Goal: Information Seeking & Learning: Learn about a topic

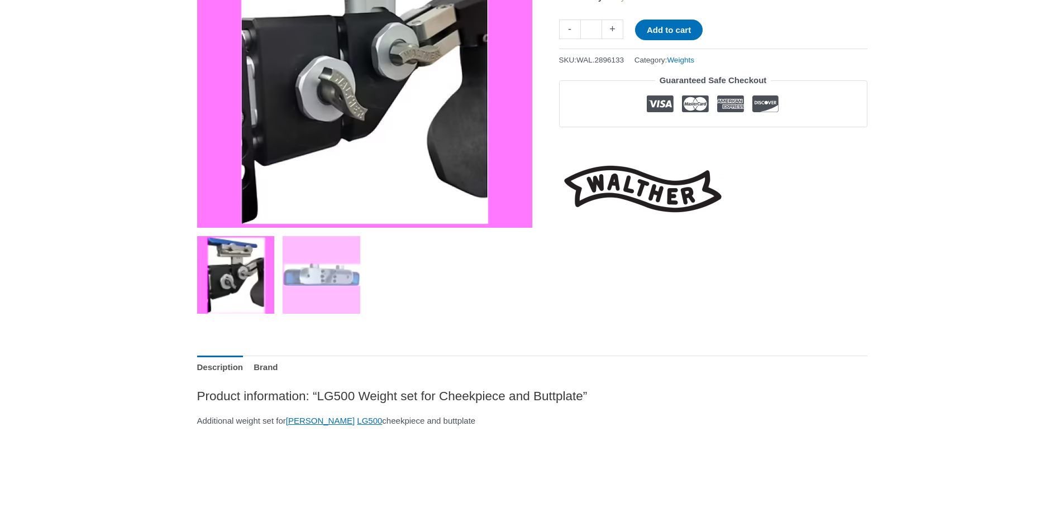
scroll to position [279, 0]
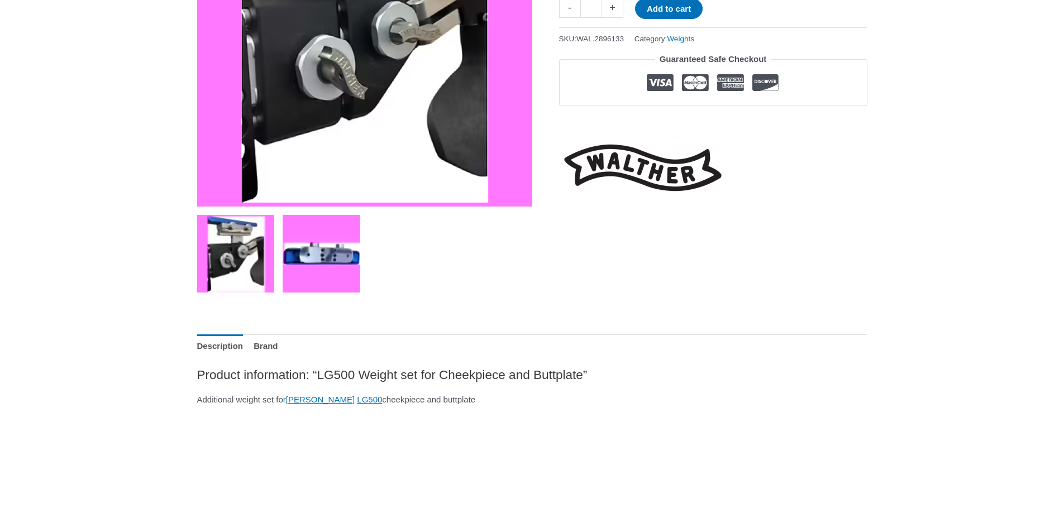
click at [330, 265] on img at bounding box center [322, 254] width 78 height 78
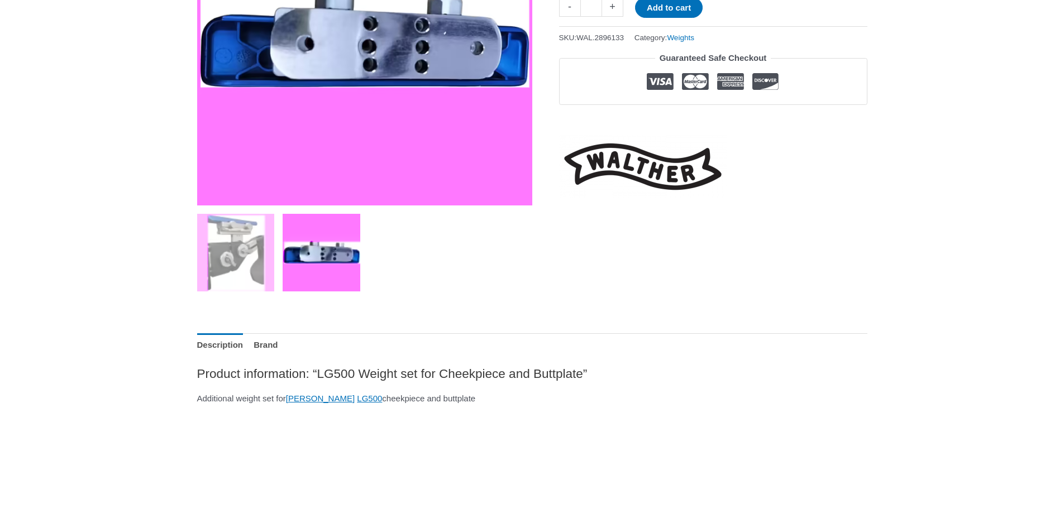
scroll to position [335, 0]
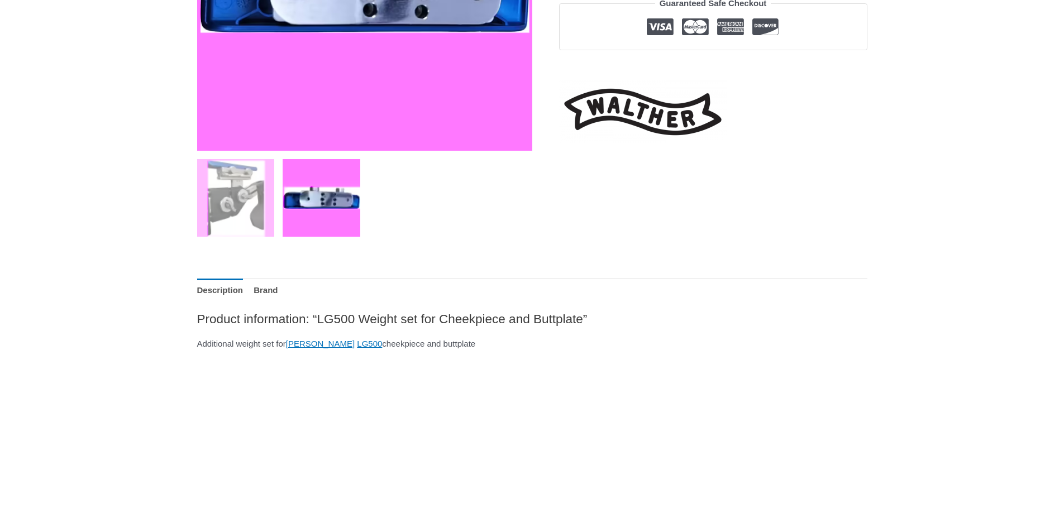
click at [316, 237] on ol at bounding box center [364, 202] width 335 height 86
click at [323, 208] on img at bounding box center [322, 198] width 78 height 78
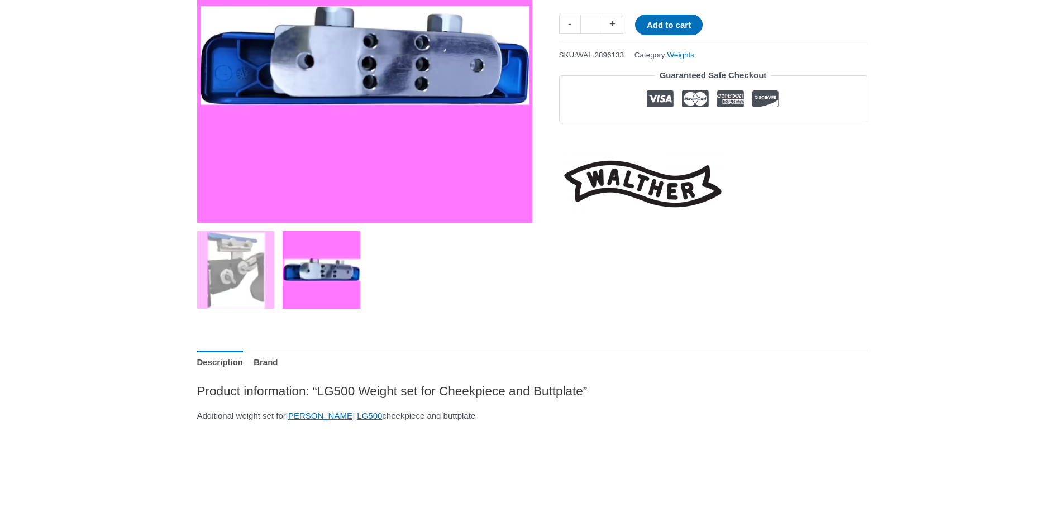
scroll to position [112, 0]
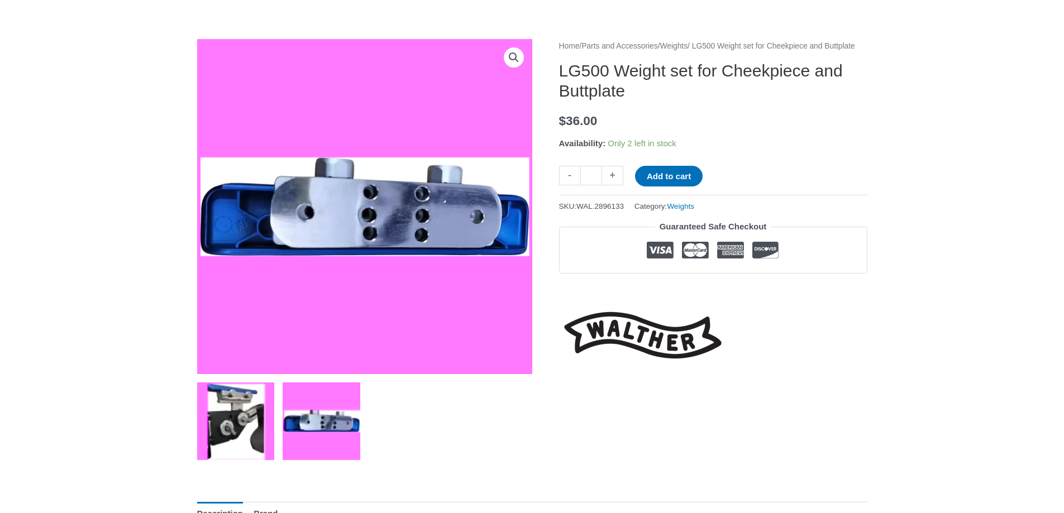
click at [238, 400] on img at bounding box center [236, 422] width 78 height 78
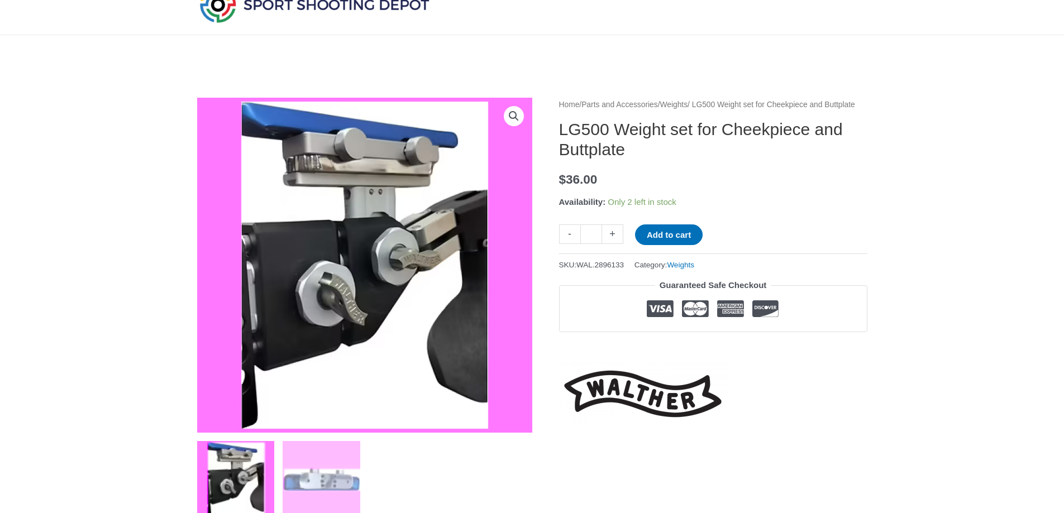
scroll to position [0, 0]
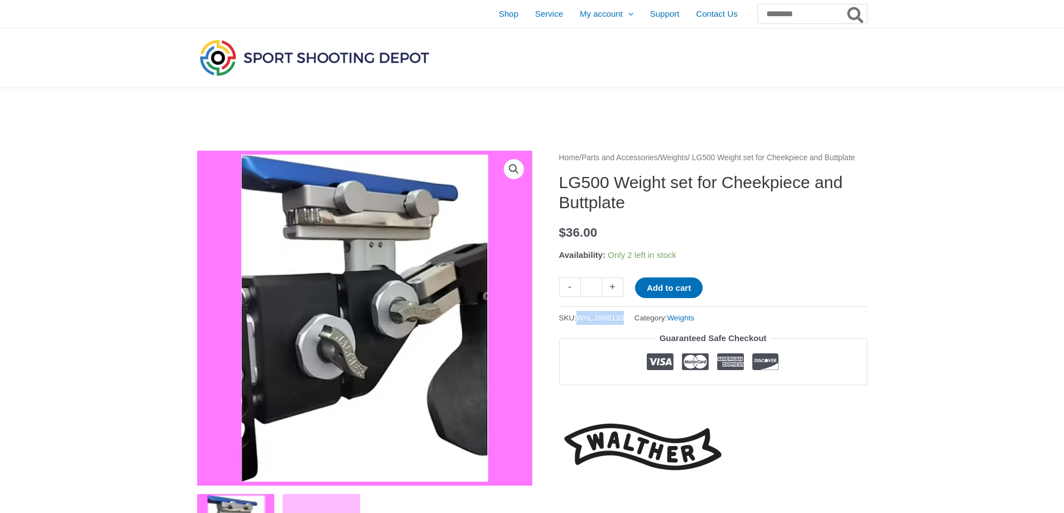
drag, startPoint x: 582, startPoint y: 332, endPoint x: 637, endPoint y: 333, distance: 54.2
click at [637, 325] on div "SKU: WAL.2896133 Category: Weights" at bounding box center [713, 316] width 308 height 18
copy span "WAL.2896133"
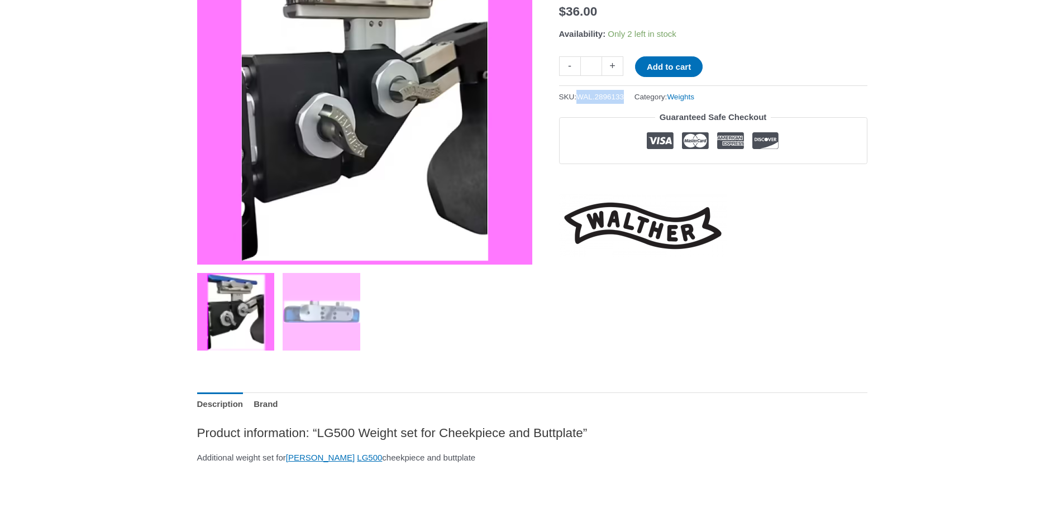
scroll to position [223, 0]
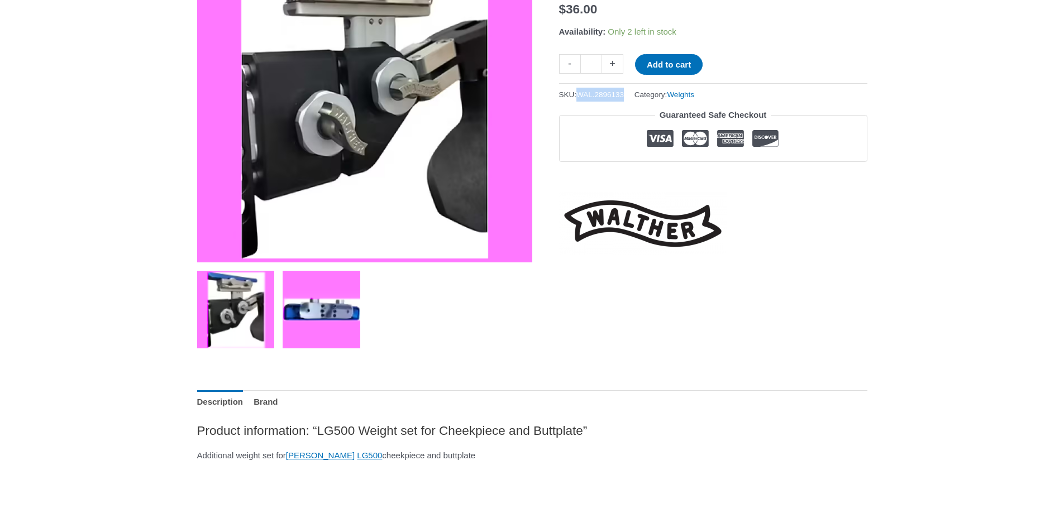
click at [304, 319] on img at bounding box center [322, 310] width 78 height 78
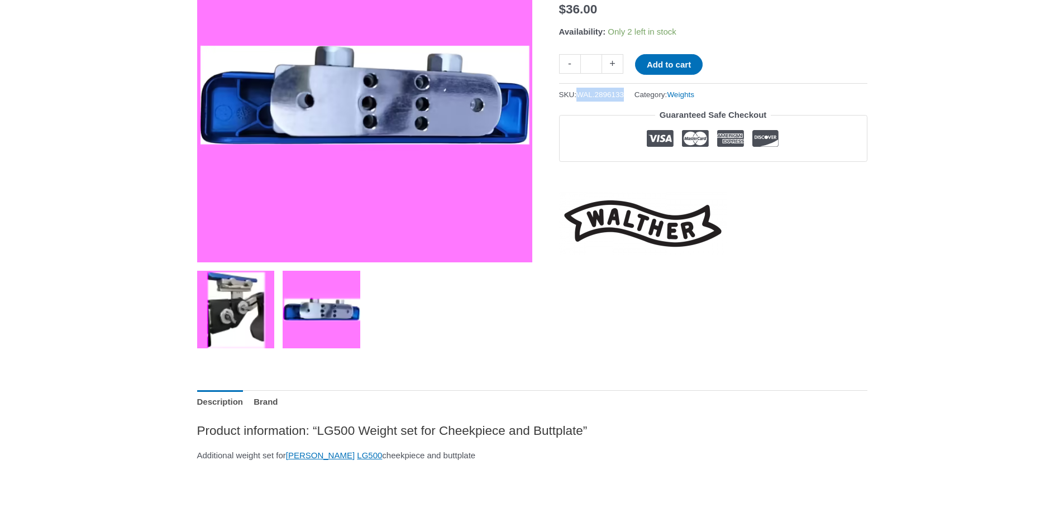
click at [242, 286] on img at bounding box center [236, 310] width 78 height 78
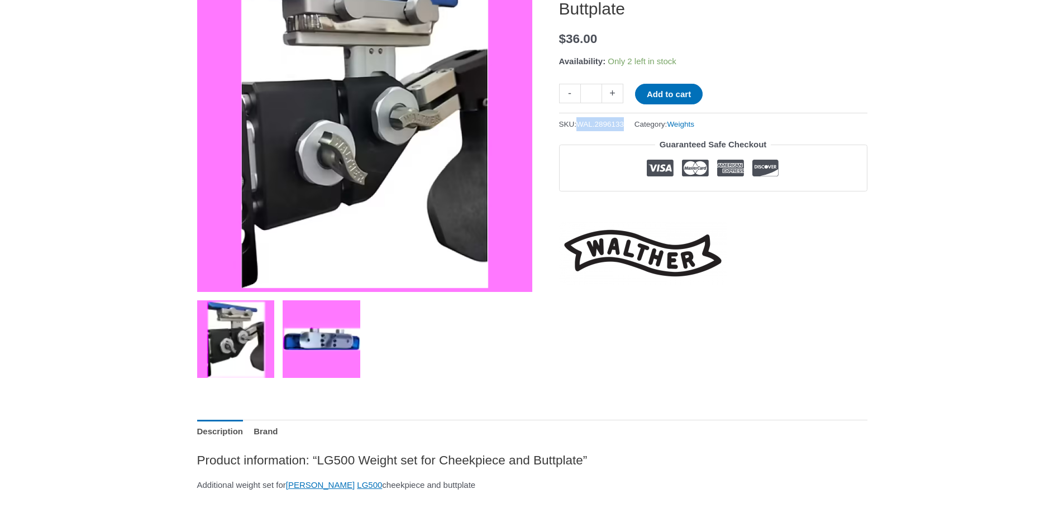
scroll to position [112, 0]
